Goal: Navigation & Orientation: Find specific page/section

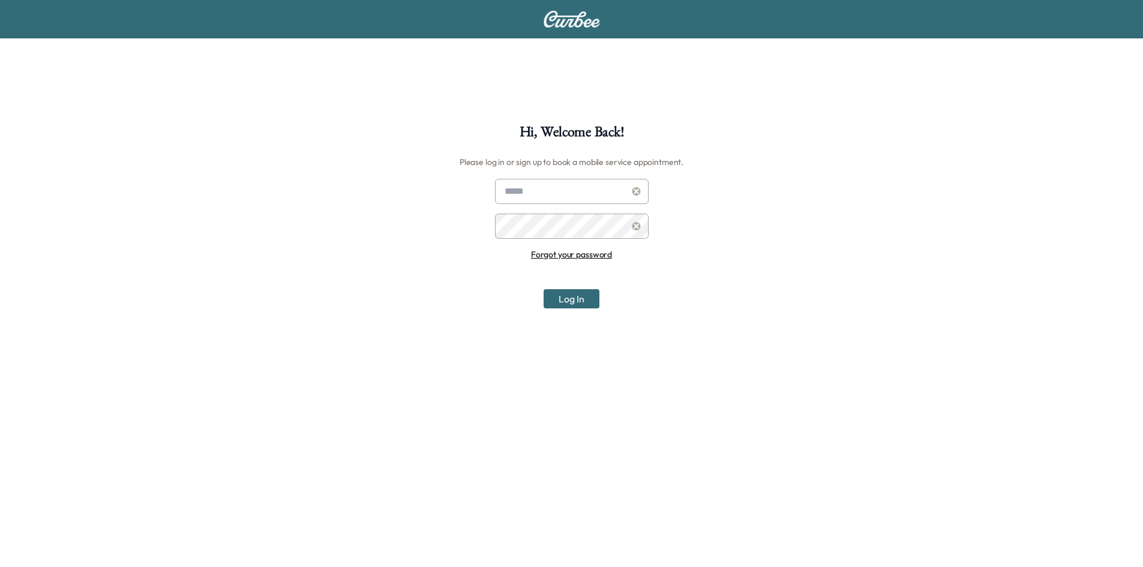
type input "**********"
click at [584, 298] on button "Log In" at bounding box center [571, 298] width 56 height 19
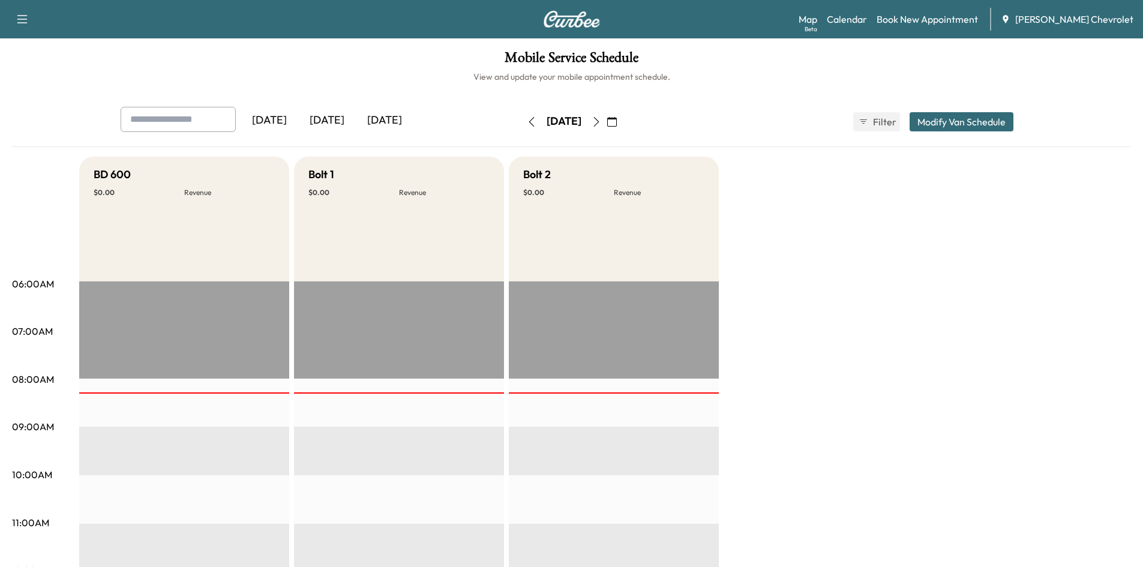
click at [599, 124] on icon "button" at bounding box center [595, 122] width 5 height 10
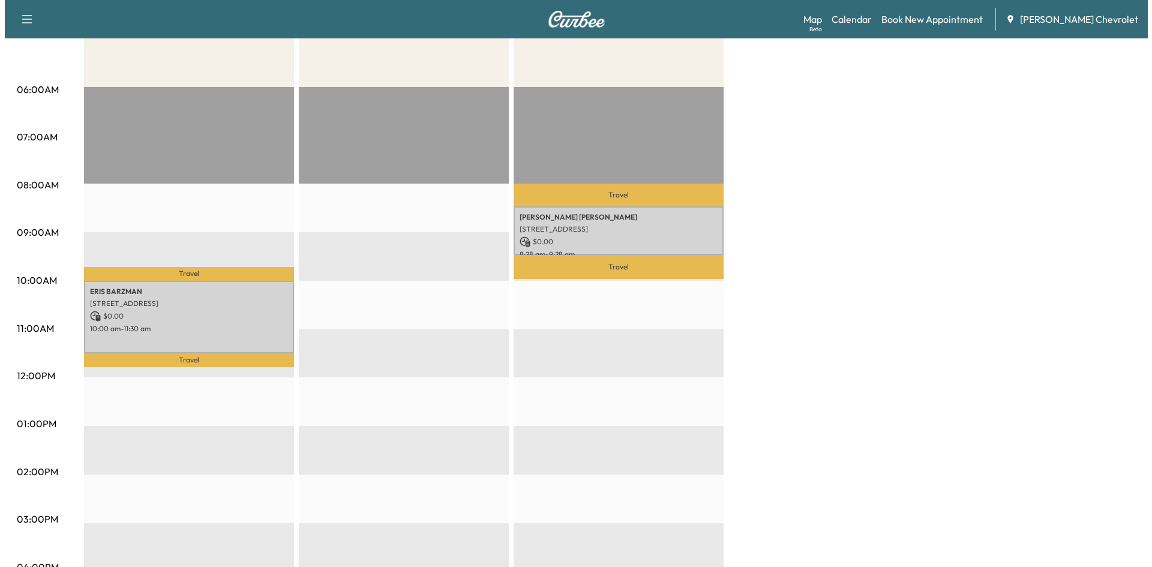
scroll to position [195, 0]
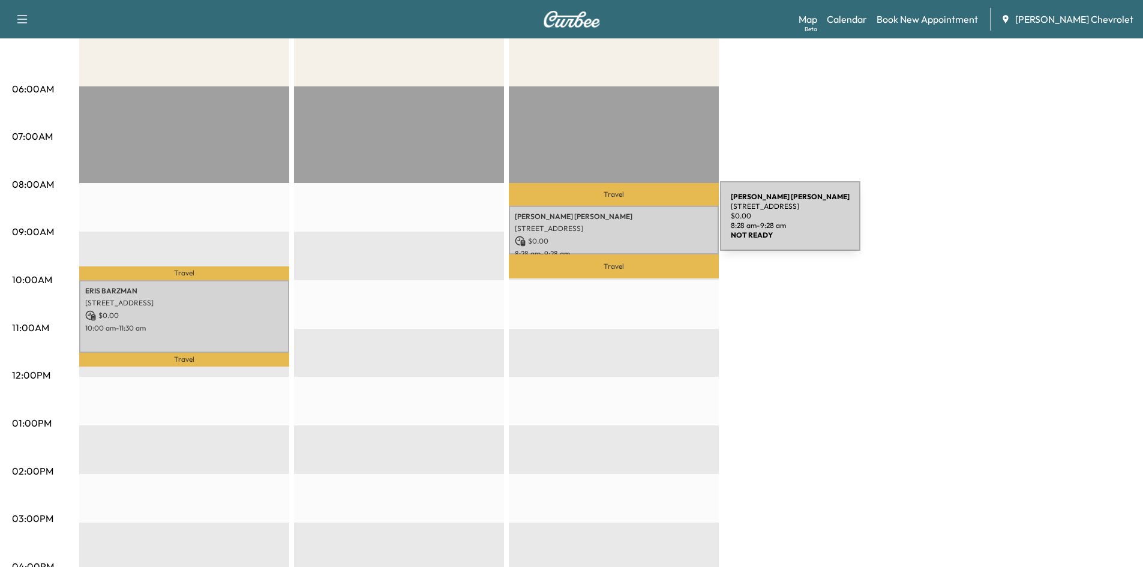
click at [630, 224] on p "[STREET_ADDRESS]" at bounding box center [614, 229] width 198 height 10
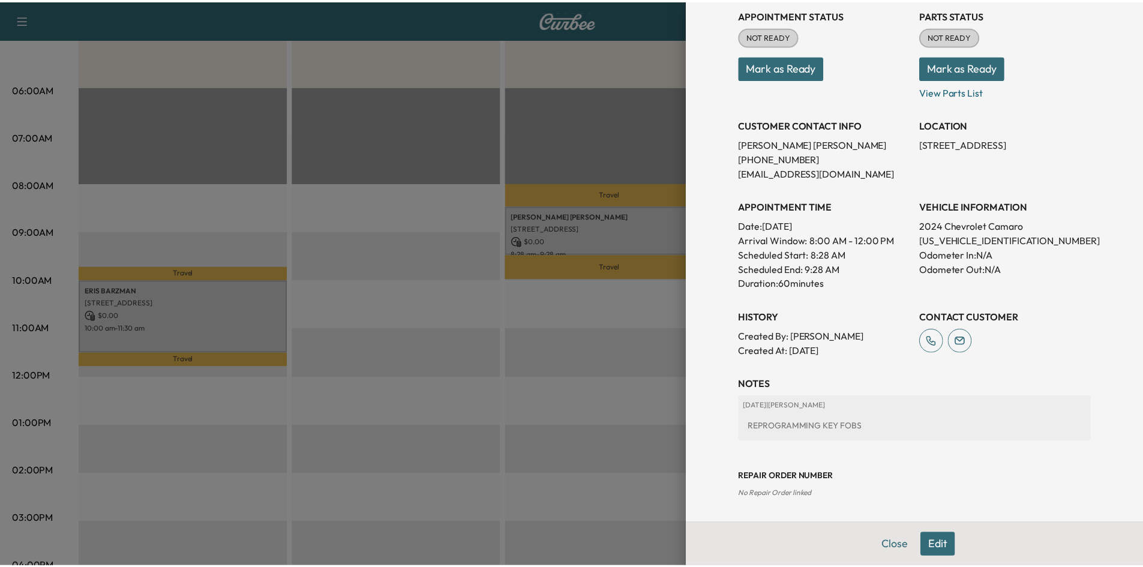
scroll to position [77, 0]
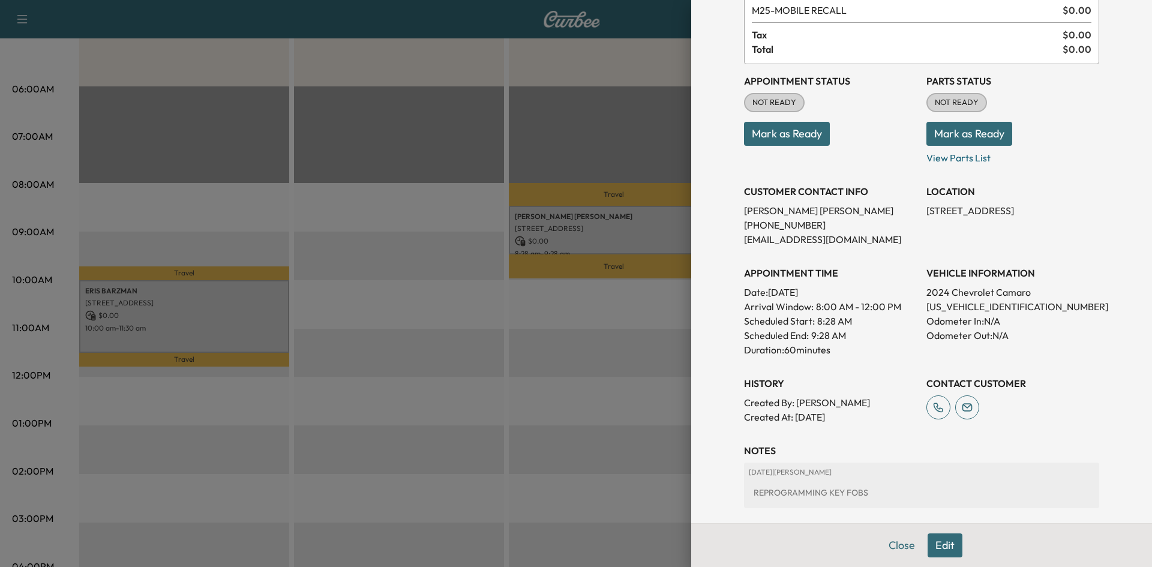
click at [607, 372] on div at bounding box center [576, 283] width 1152 height 567
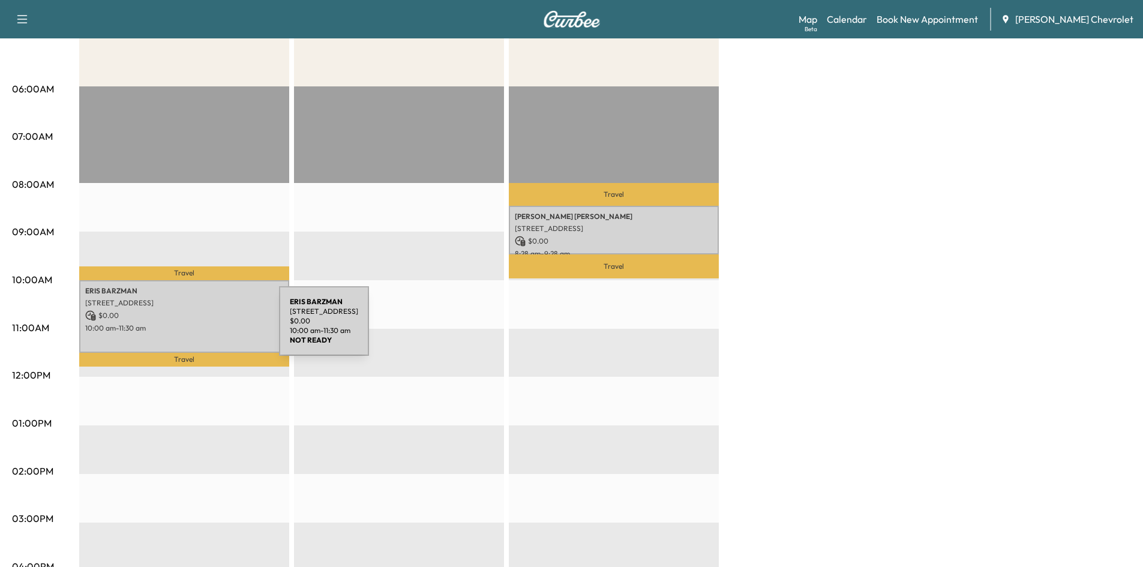
click at [189, 328] on p "10:00 am - 11:30 am" at bounding box center [184, 328] width 198 height 10
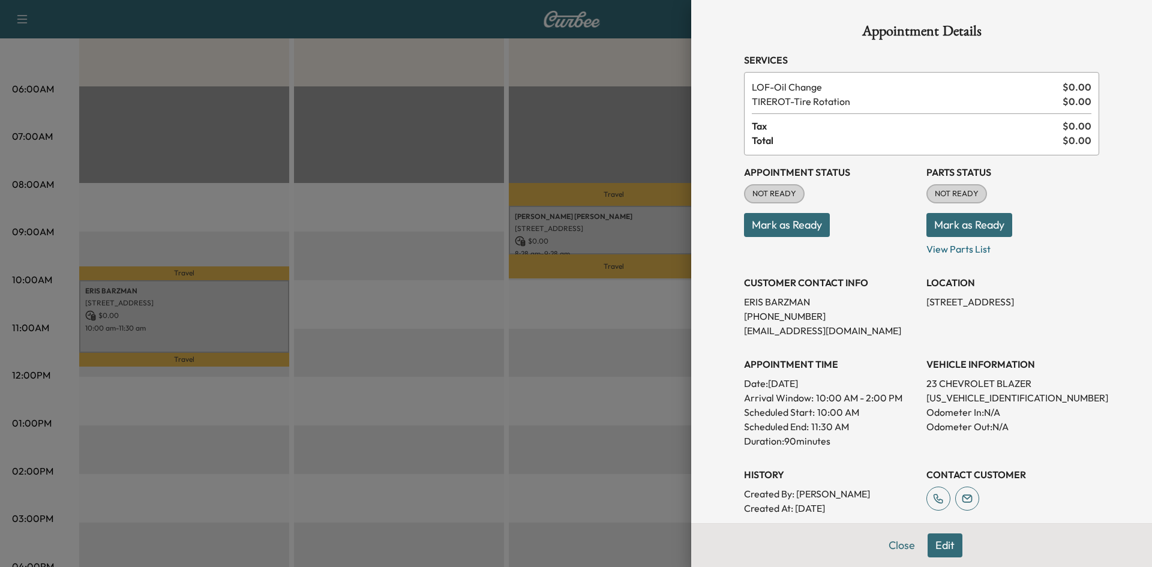
click at [524, 167] on div at bounding box center [576, 283] width 1152 height 567
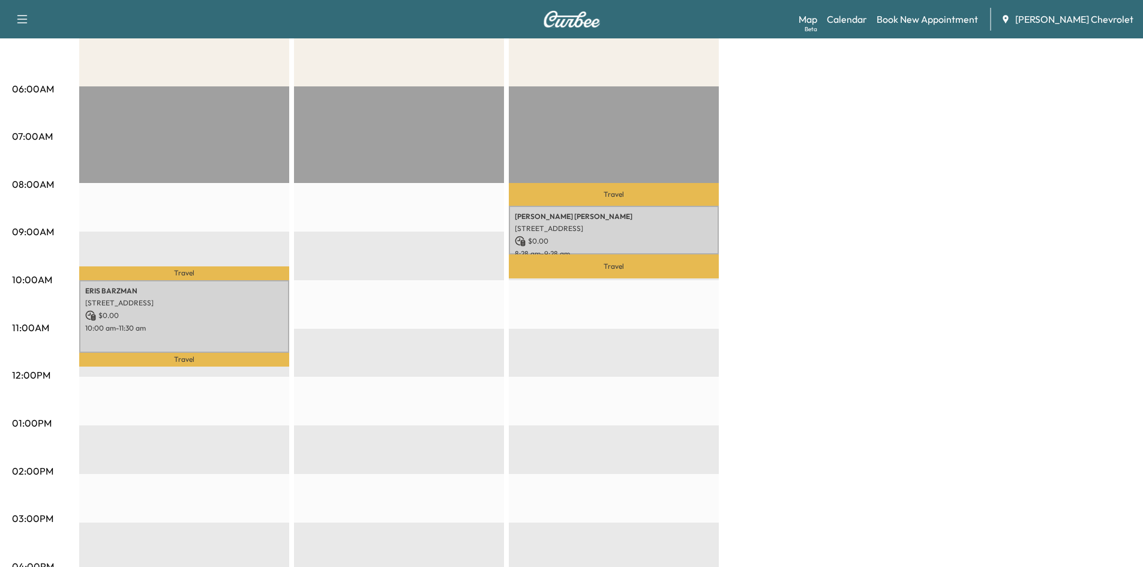
click at [485, 218] on div "EST Start" at bounding box center [399, 473] width 210 height 775
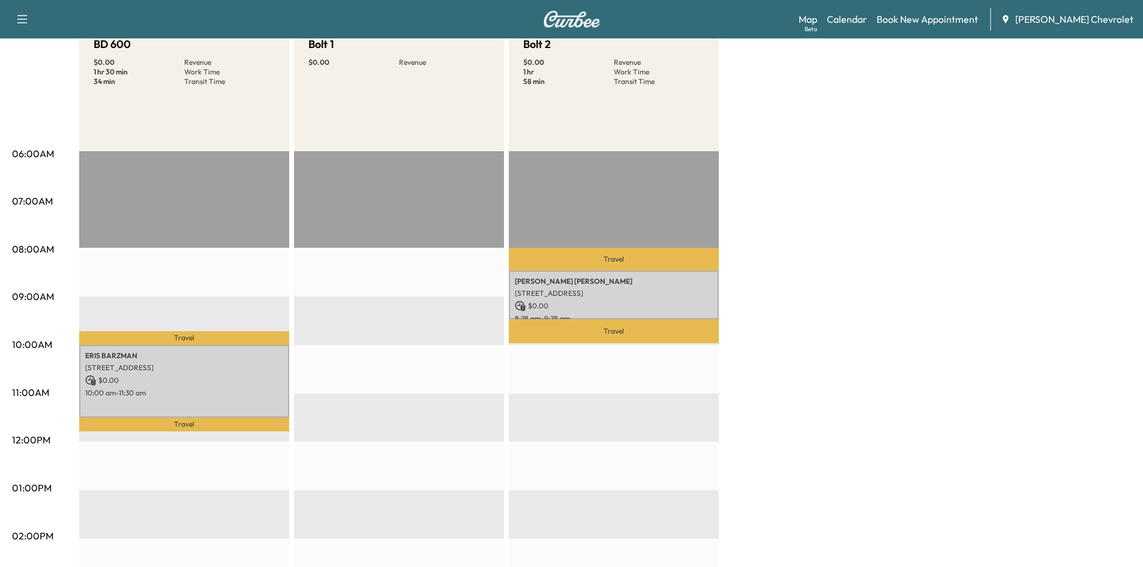
scroll to position [0, 0]
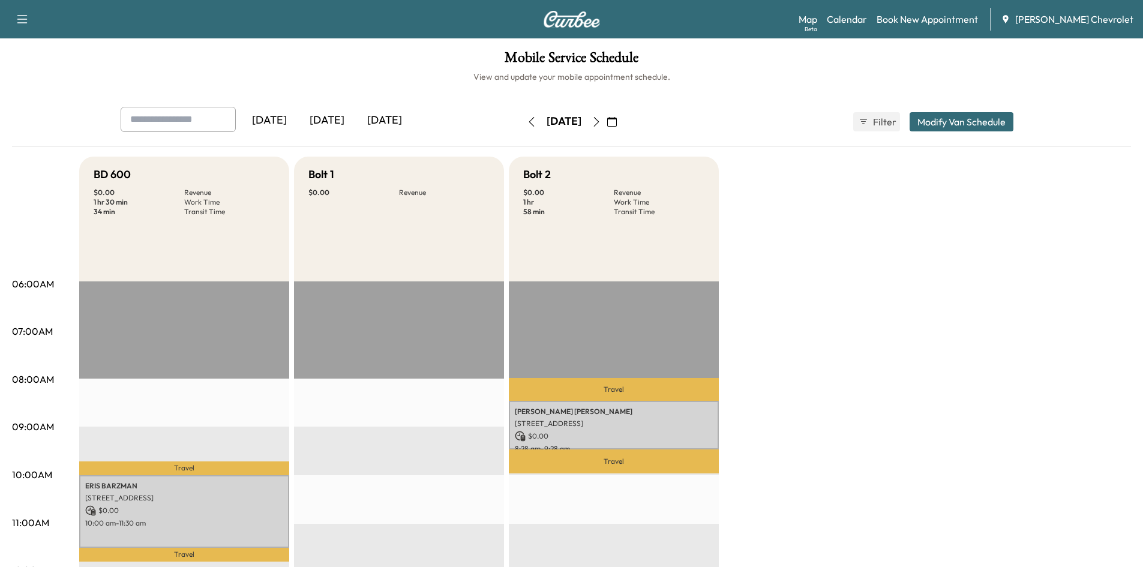
click at [601, 123] on icon "button" at bounding box center [596, 122] width 10 height 10
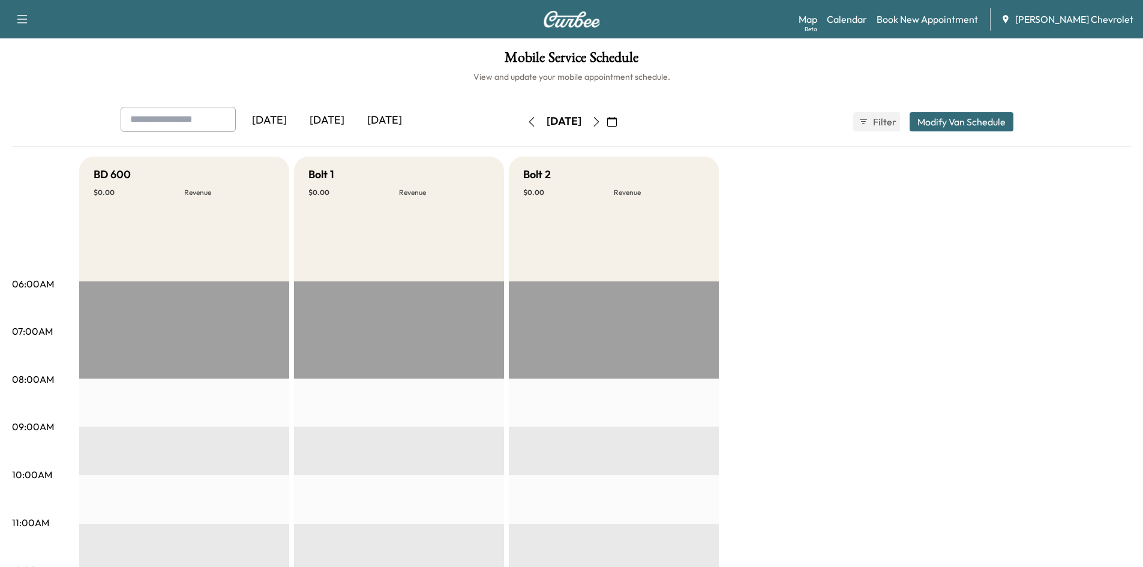
click at [521, 129] on button "button" at bounding box center [531, 121] width 20 height 19
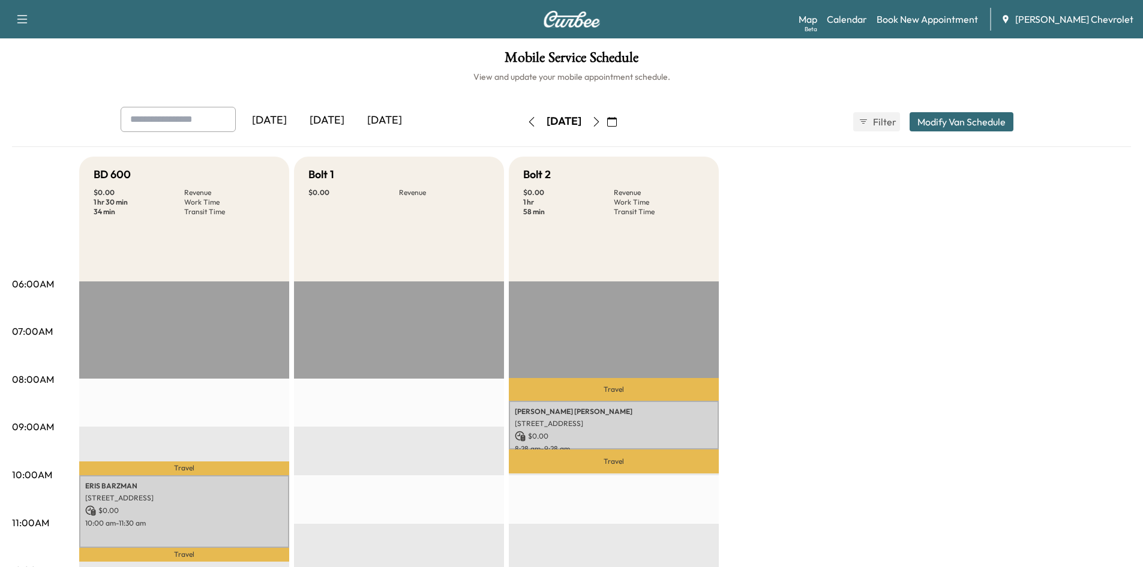
click at [527, 124] on icon "button" at bounding box center [532, 122] width 10 height 10
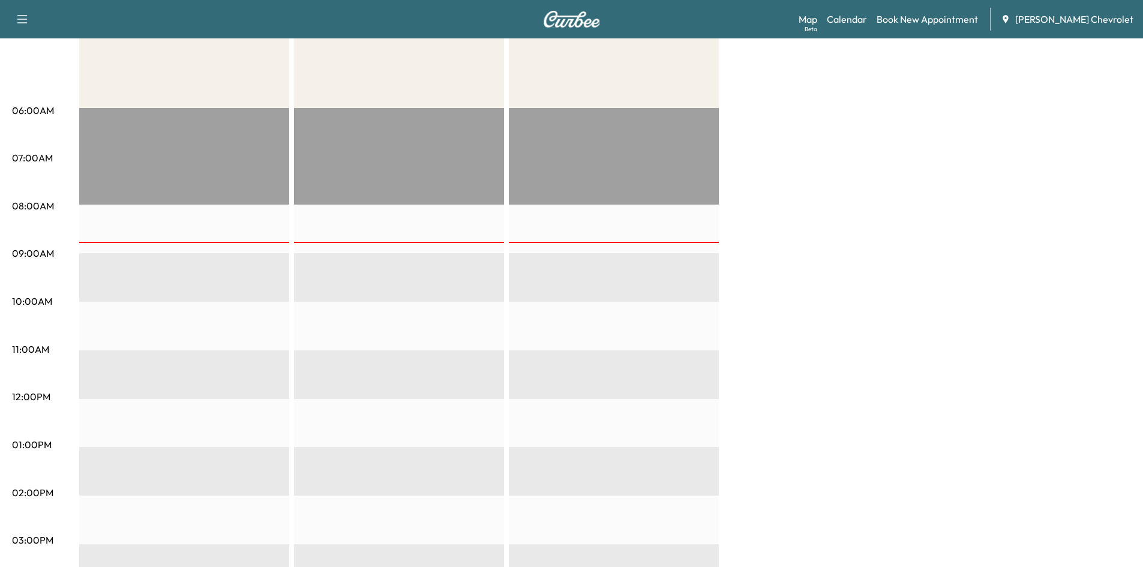
scroll to position [174, 0]
